Goal: Find specific page/section: Find specific page/section

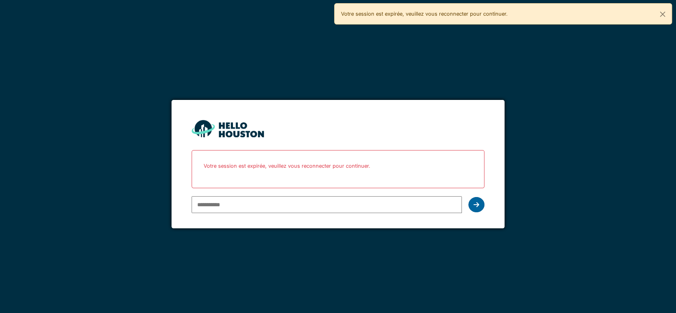
type input "**********"
click at [478, 205] on icon at bounding box center [477, 205] width 6 height 6
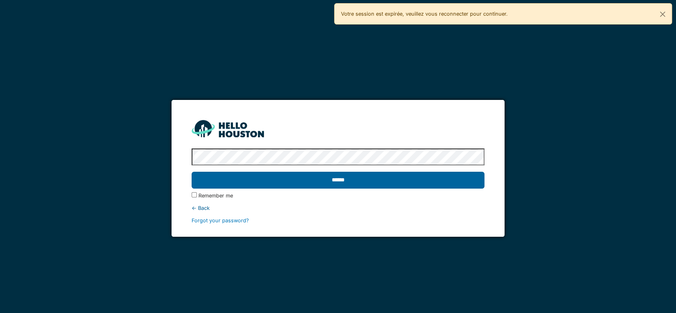
click at [401, 184] on input "******" at bounding box center [338, 180] width 293 height 17
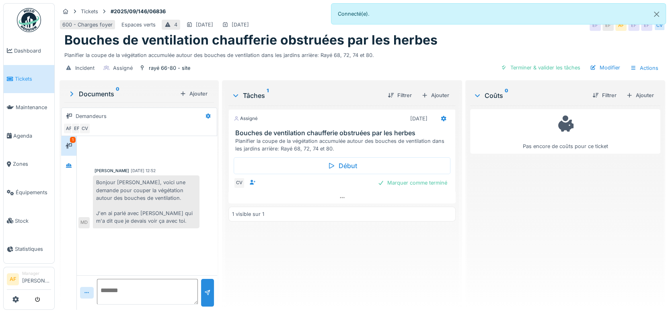
click at [368, 137] on div "Planifier la coupe de la végétation accumulée autour des bouches de ventilation…" at bounding box center [343, 144] width 217 height 15
click at [26, 134] on span "Agenda" at bounding box center [32, 136] width 38 height 8
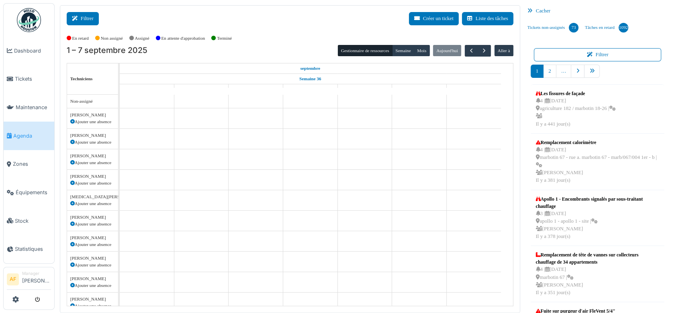
click at [88, 20] on button "Filtrer" at bounding box center [83, 18] width 32 height 13
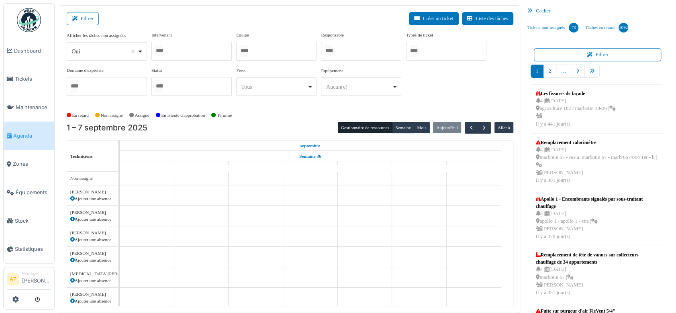
click at [206, 47] on div at bounding box center [192, 51] width 80 height 19
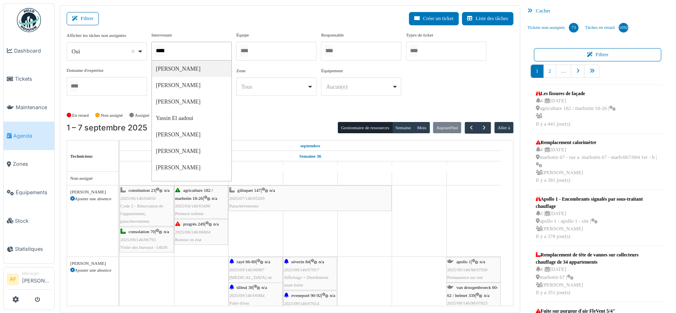
type input "******"
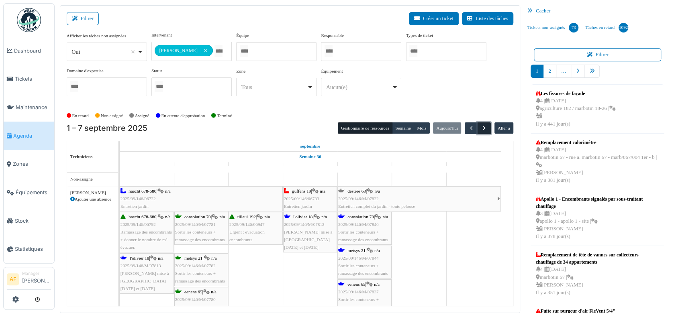
click at [481, 127] on span "button" at bounding box center [484, 128] width 7 height 7
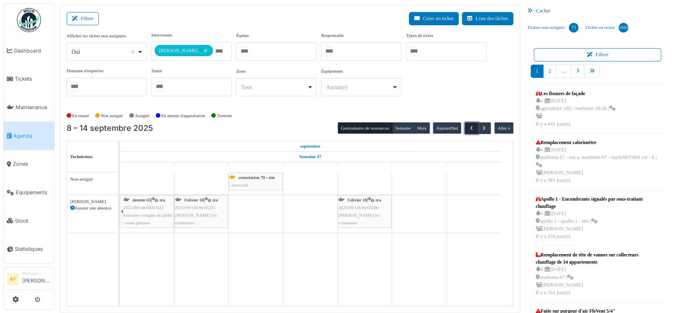
click at [468, 129] on span "button" at bounding box center [471, 128] width 7 height 7
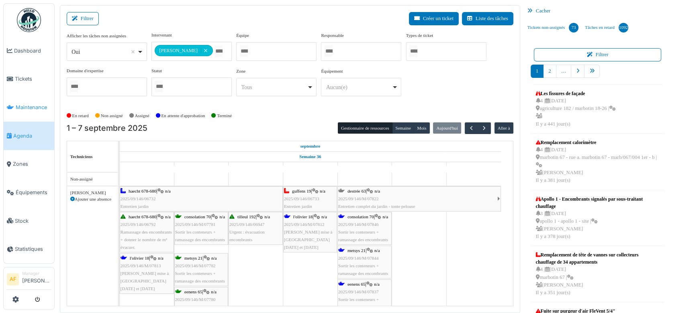
click at [34, 108] on span "Maintenance" at bounding box center [33, 108] width 35 height 8
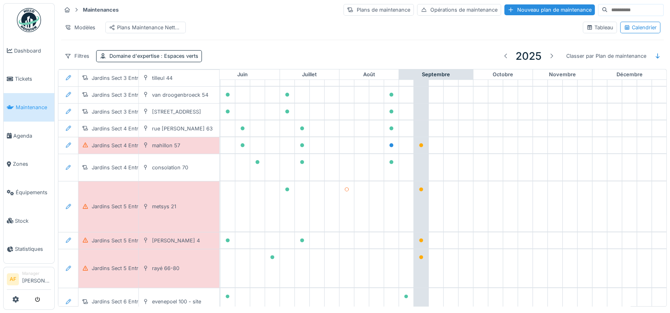
scroll to position [307, 360]
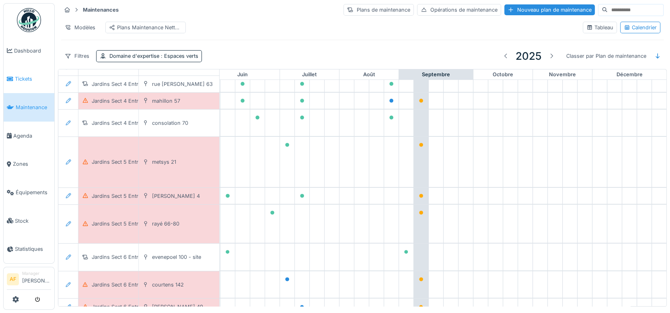
click at [28, 78] on span "Tickets" at bounding box center [33, 79] width 36 height 8
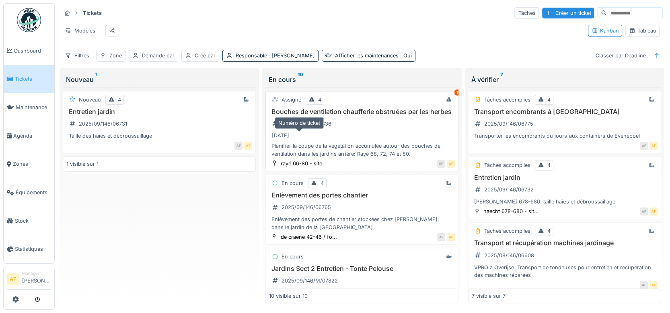
click at [321, 128] on div "2025/09/146/06836" at bounding box center [306, 124] width 50 height 8
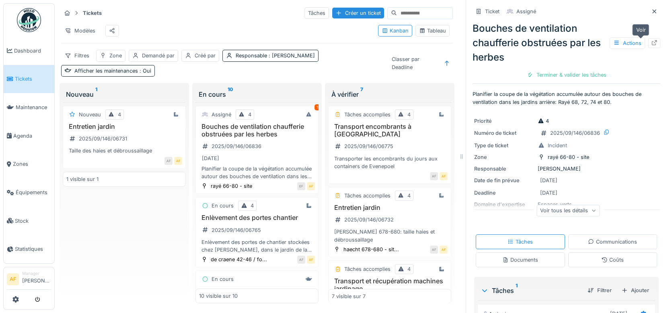
click at [651, 43] on icon at bounding box center [654, 42] width 6 height 5
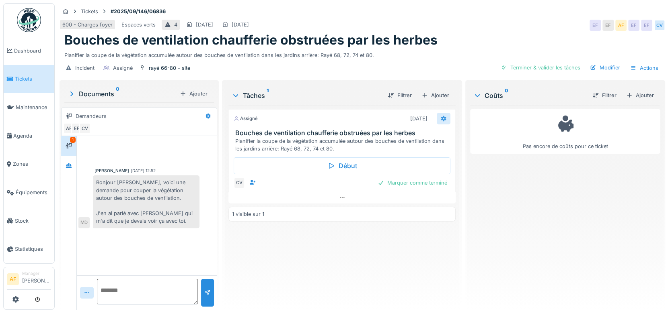
click at [440, 119] on icon at bounding box center [443, 118] width 6 height 5
click at [385, 256] on div "Assigné 03/09/2025 Bouches de ventilation chaufferie obstruées par les herbes P…" at bounding box center [341, 205] width 227 height 198
click at [24, 103] on span "Maintenance" at bounding box center [33, 107] width 35 height 8
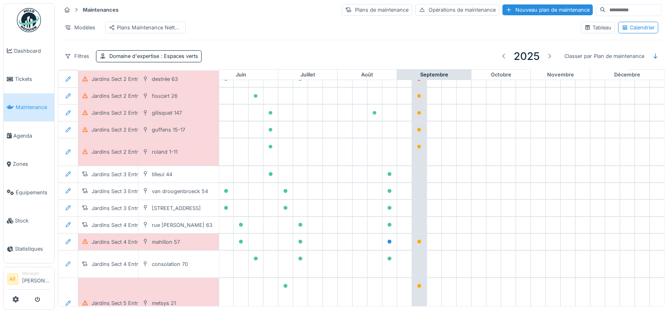
scroll to position [266, 361]
